Goal: Go to known website: Go to known website

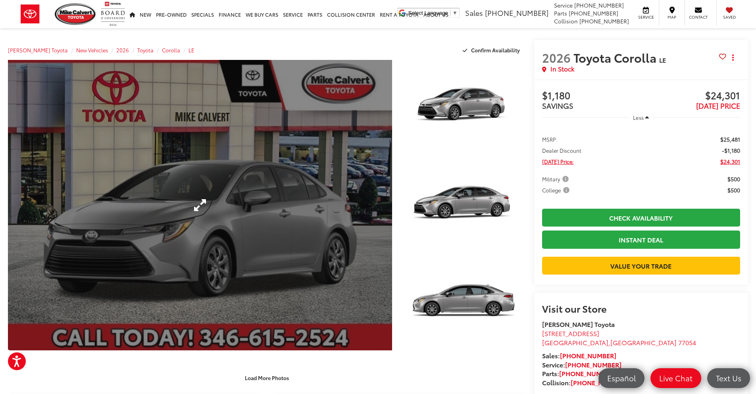
scroll to position [238, 0]
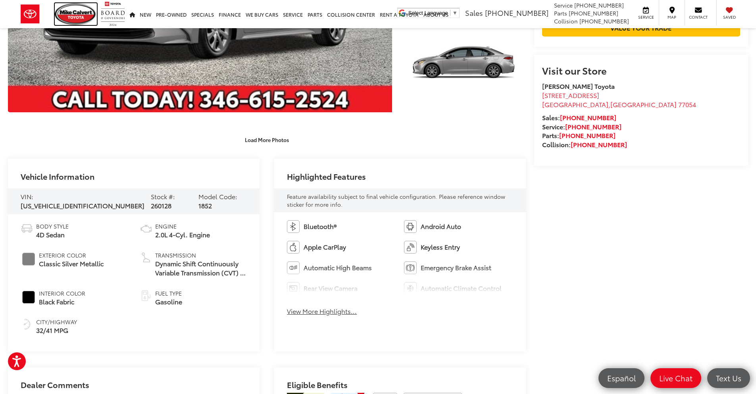
click at [67, 7] on img at bounding box center [76, 14] width 42 height 22
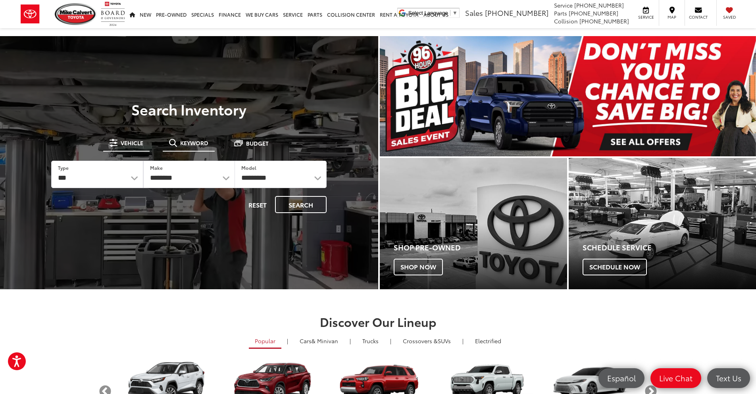
click at [200, 148] on button "Keyword" at bounding box center [189, 143] width 52 height 14
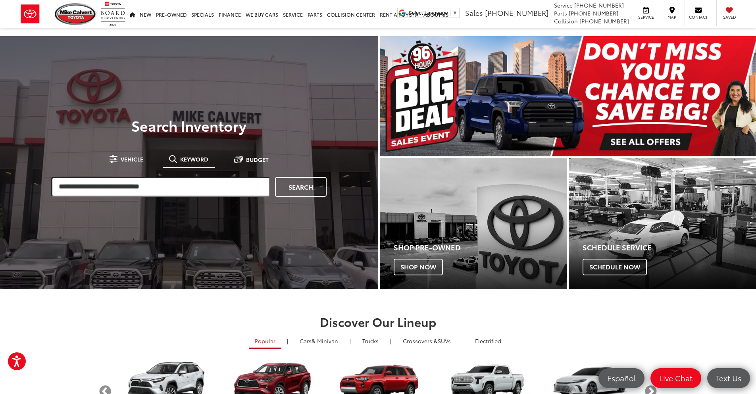
click at [122, 187] on input "search" at bounding box center [160, 187] width 219 height 20
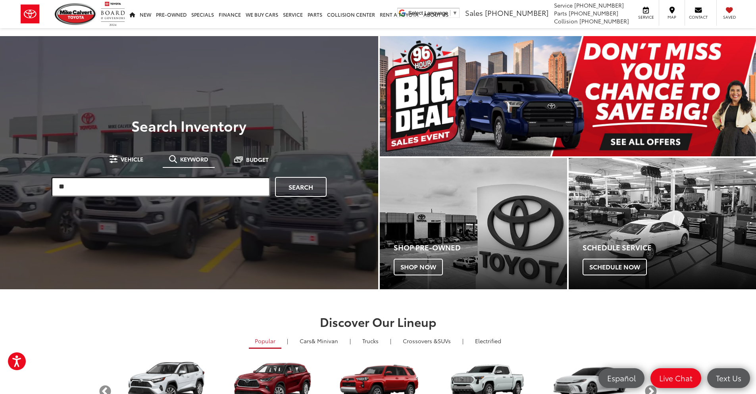
type input "*"
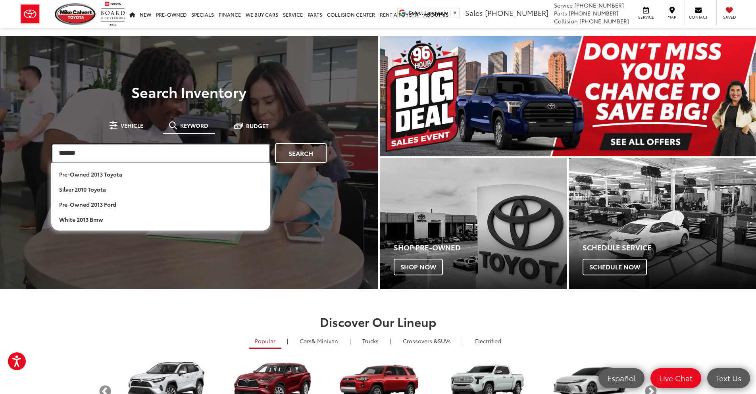
type input "******"
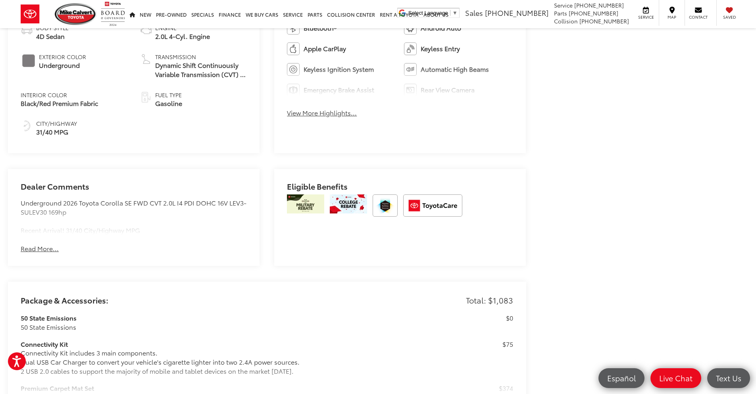
scroll to position [159, 0]
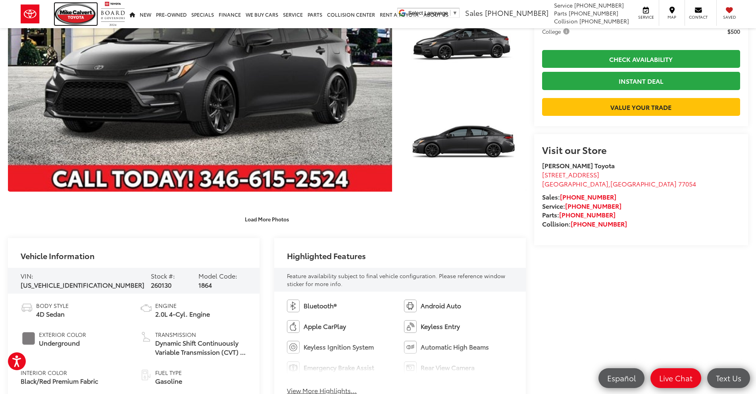
click at [59, 13] on img at bounding box center [76, 14] width 42 height 22
